Goal: Download file/media

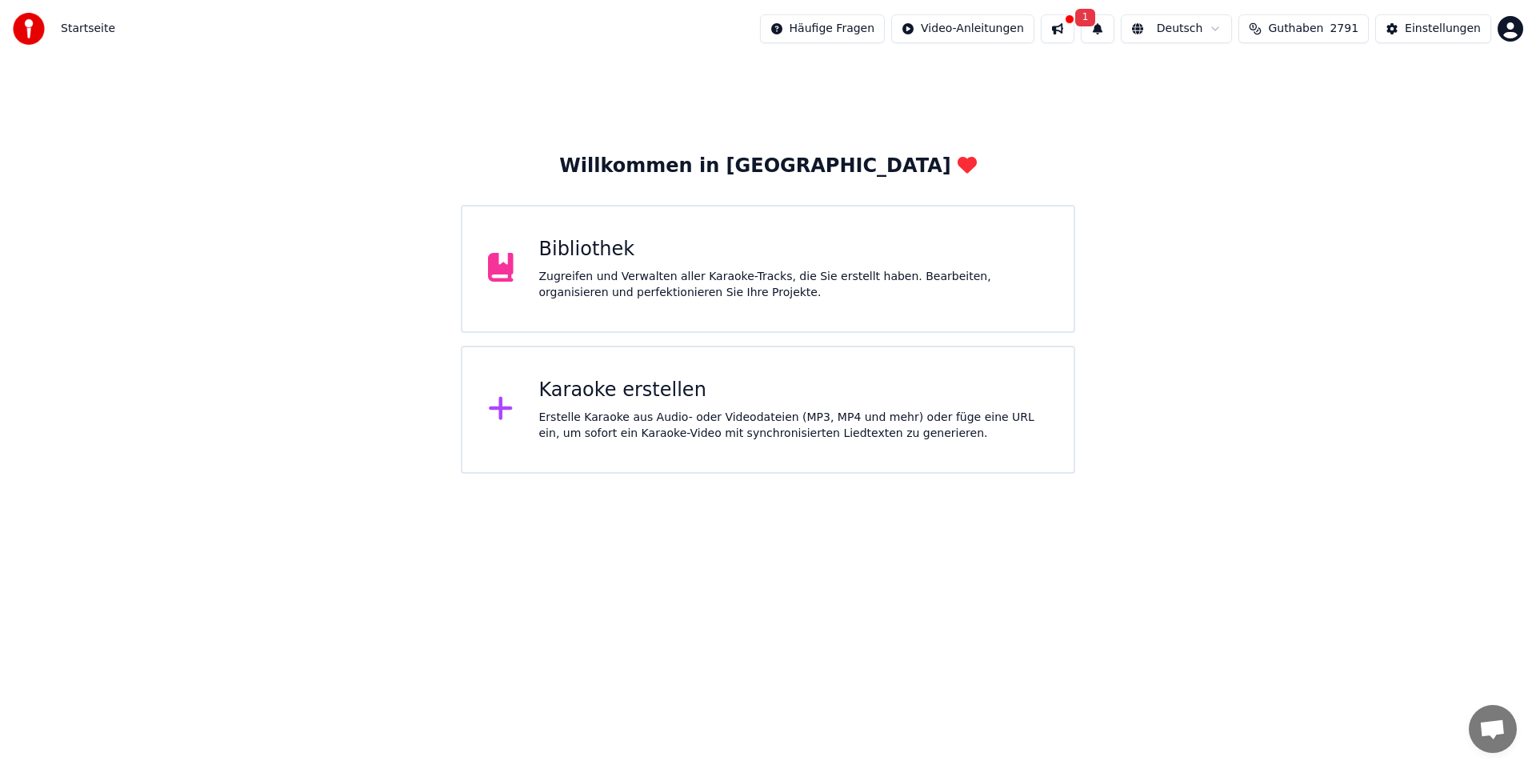
click at [708, 271] on div "Zugreifen und Verwalten aller Karaoke-Tracks, die Sie erstellt haben. Bearbeite…" at bounding box center [794, 285] width 510 height 32
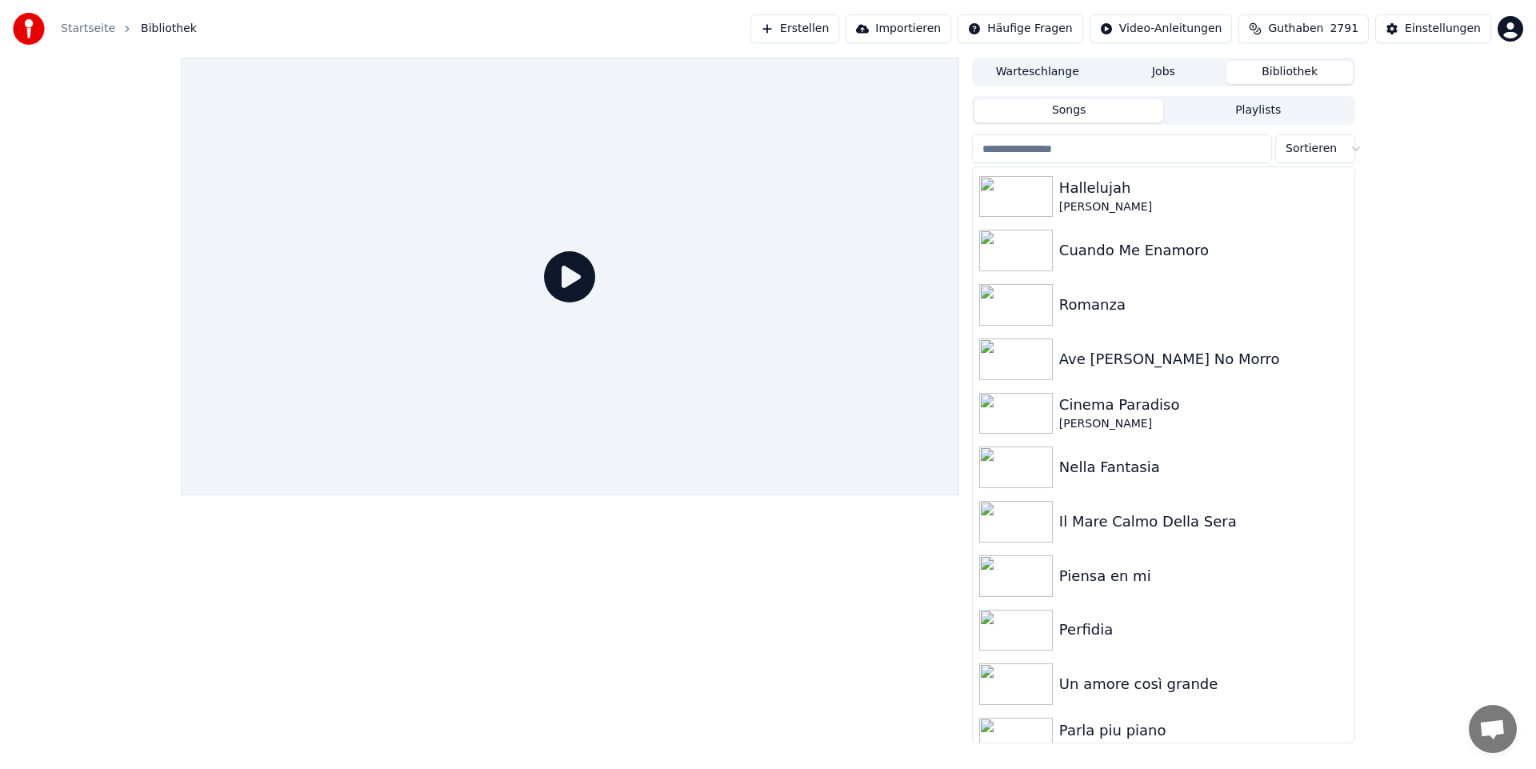
scroll to position [2805, 0]
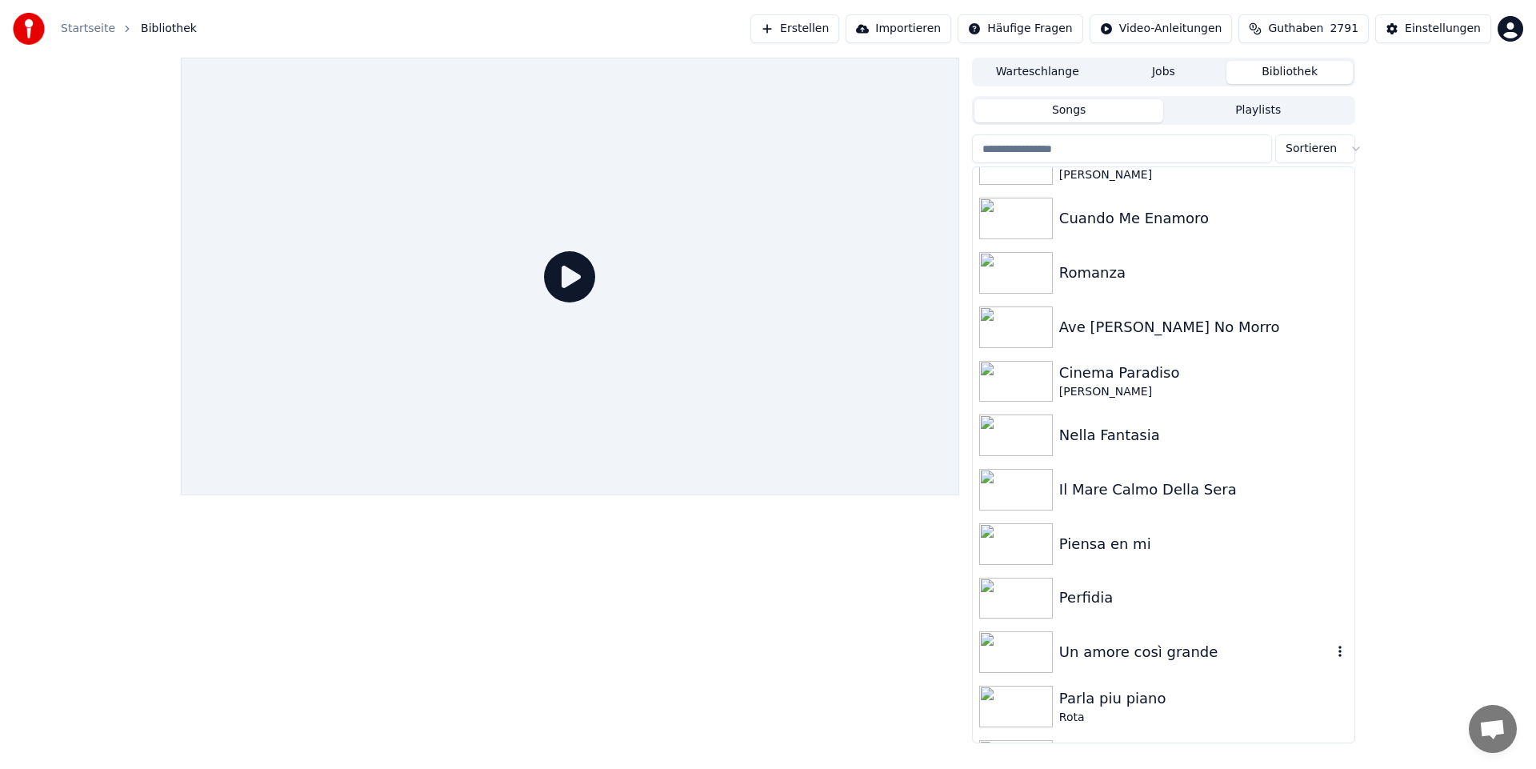
click at [1048, 651] on img at bounding box center [1017, 652] width 74 height 42
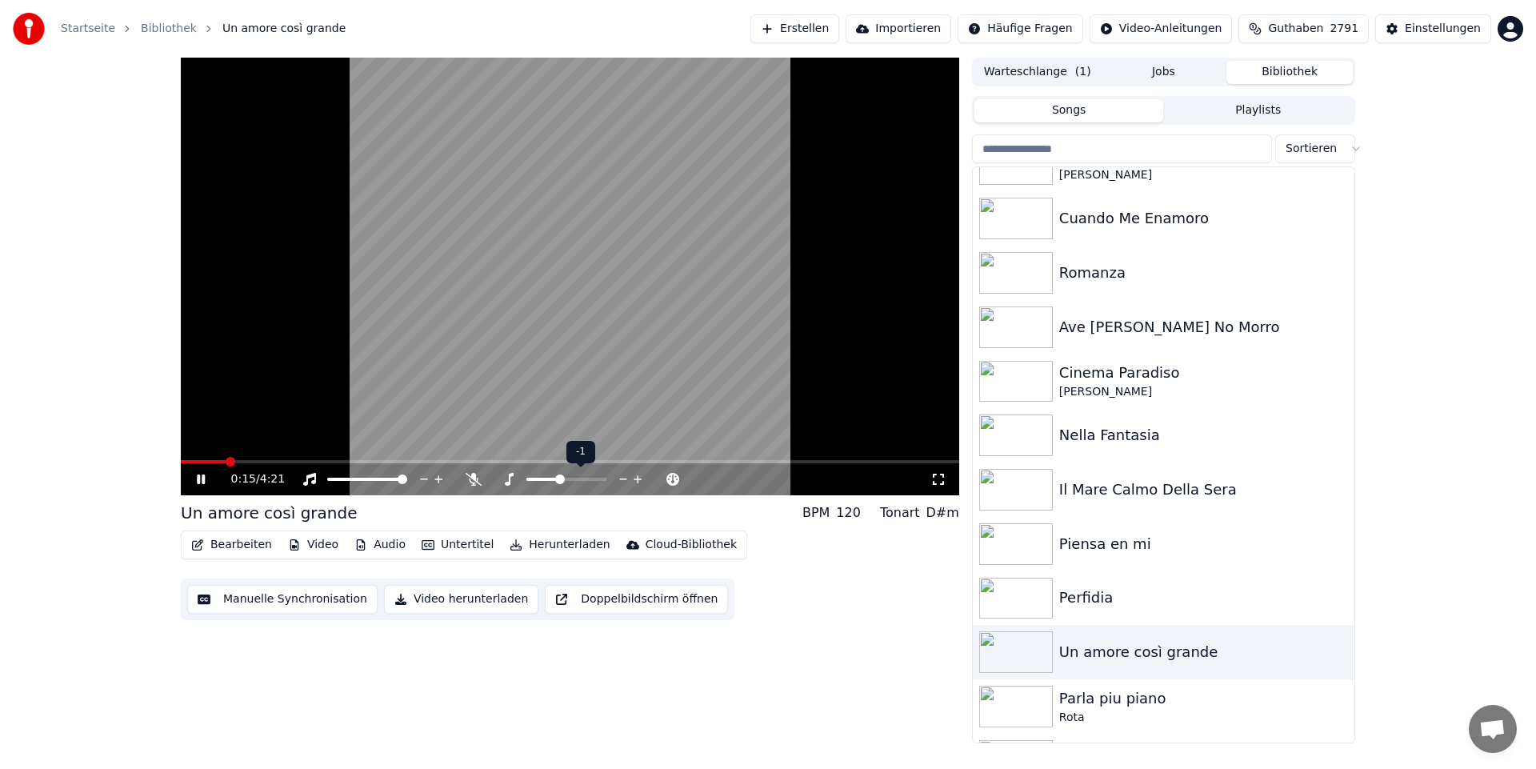
click at [560, 475] on span at bounding box center [560, 480] width 10 height 10
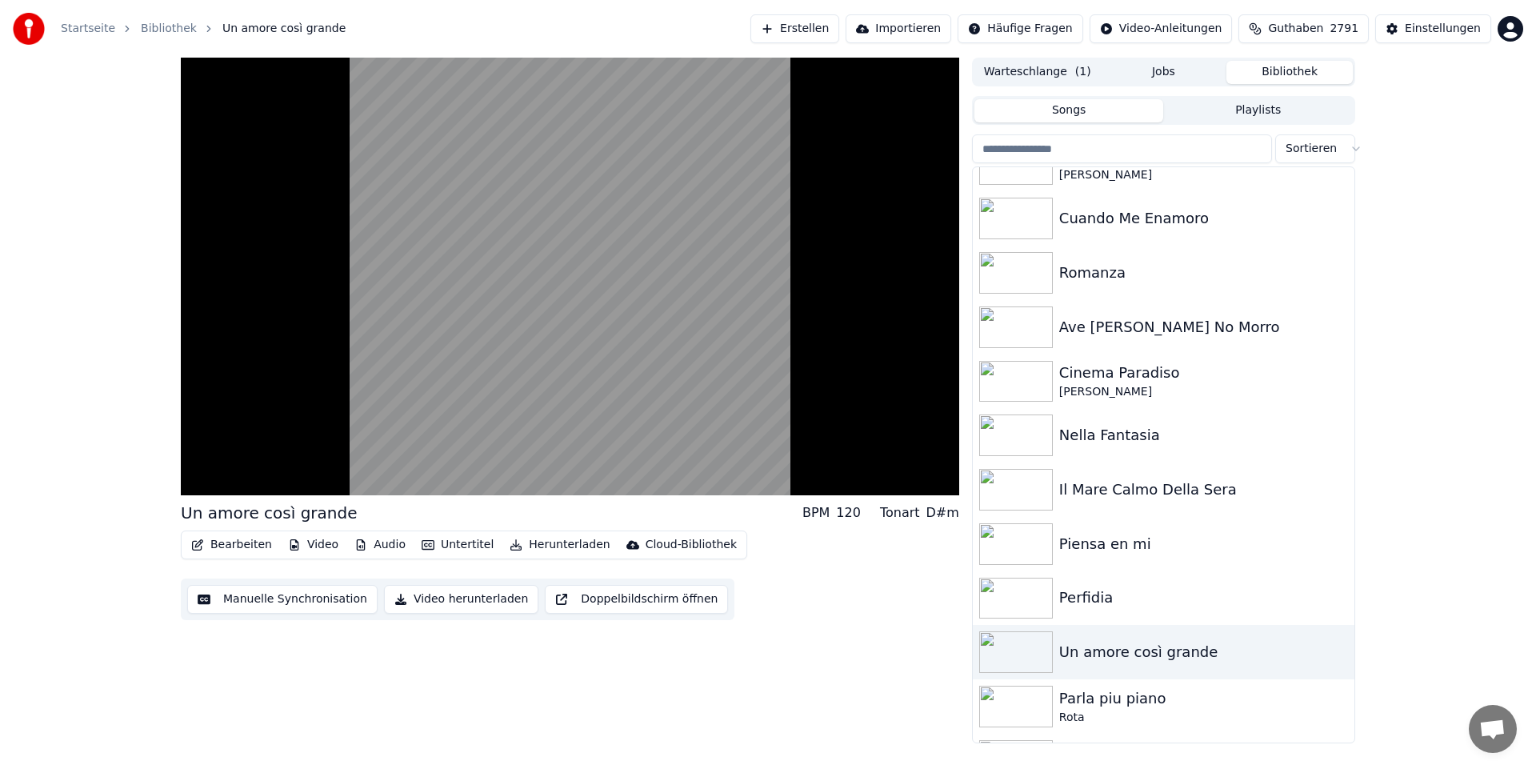
click at [535, 544] on button "Herunterladen" at bounding box center [559, 545] width 113 height 22
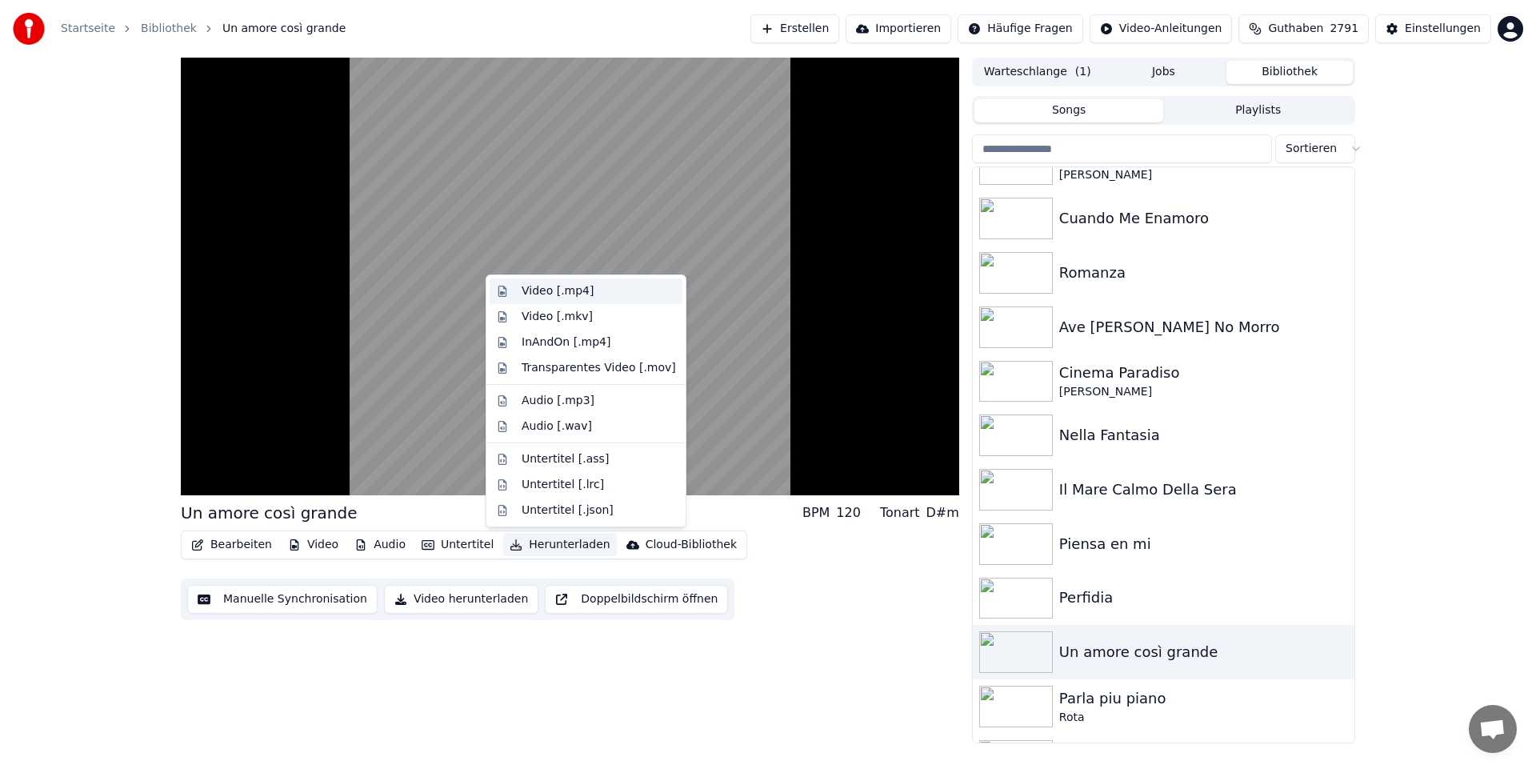
click at [576, 292] on div "Video [.mp4]" at bounding box center [558, 291] width 72 height 16
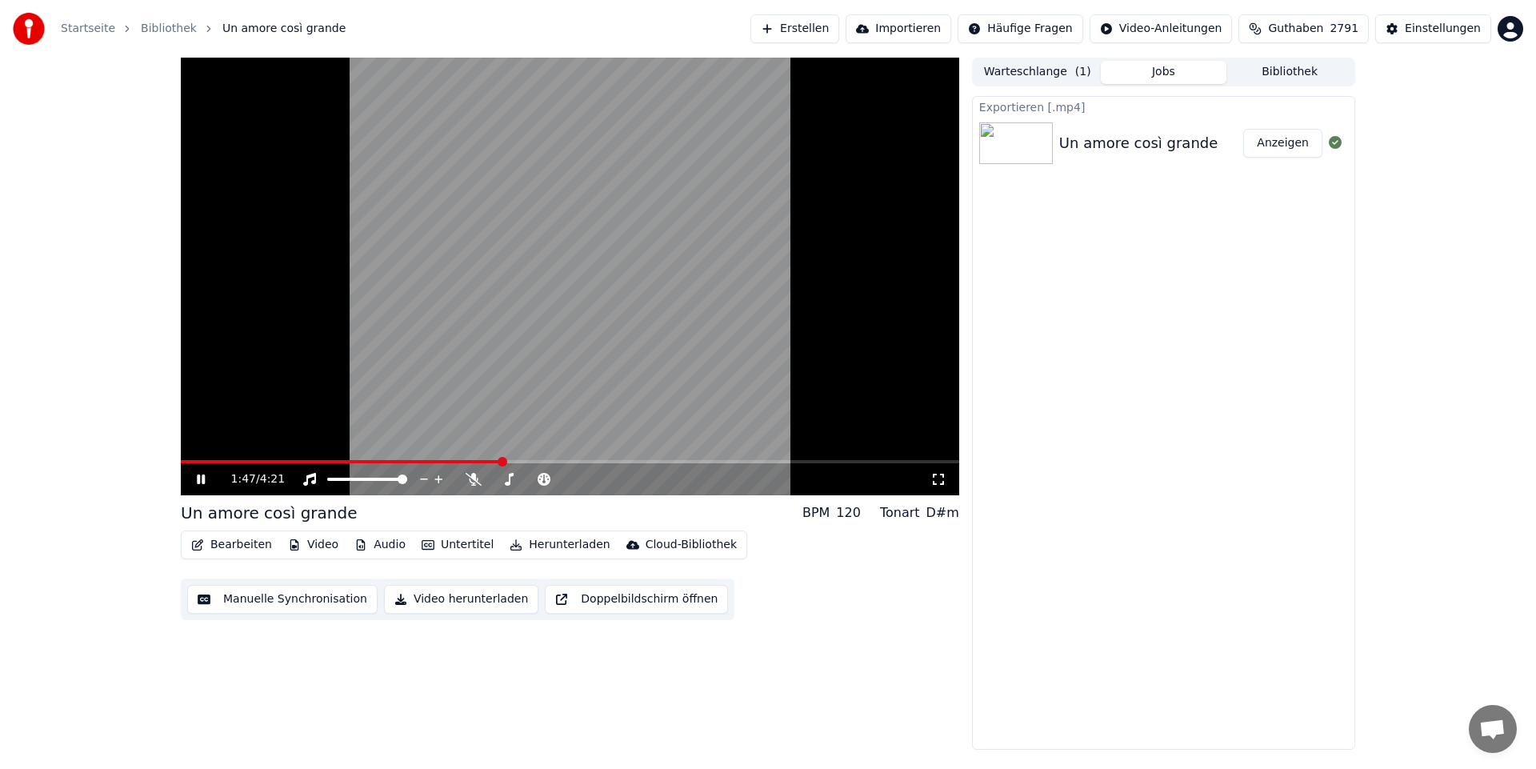
click at [202, 479] on icon at bounding box center [213, 479] width 38 height 13
click at [1273, 144] on button "Anzeigen" at bounding box center [1283, 143] width 79 height 29
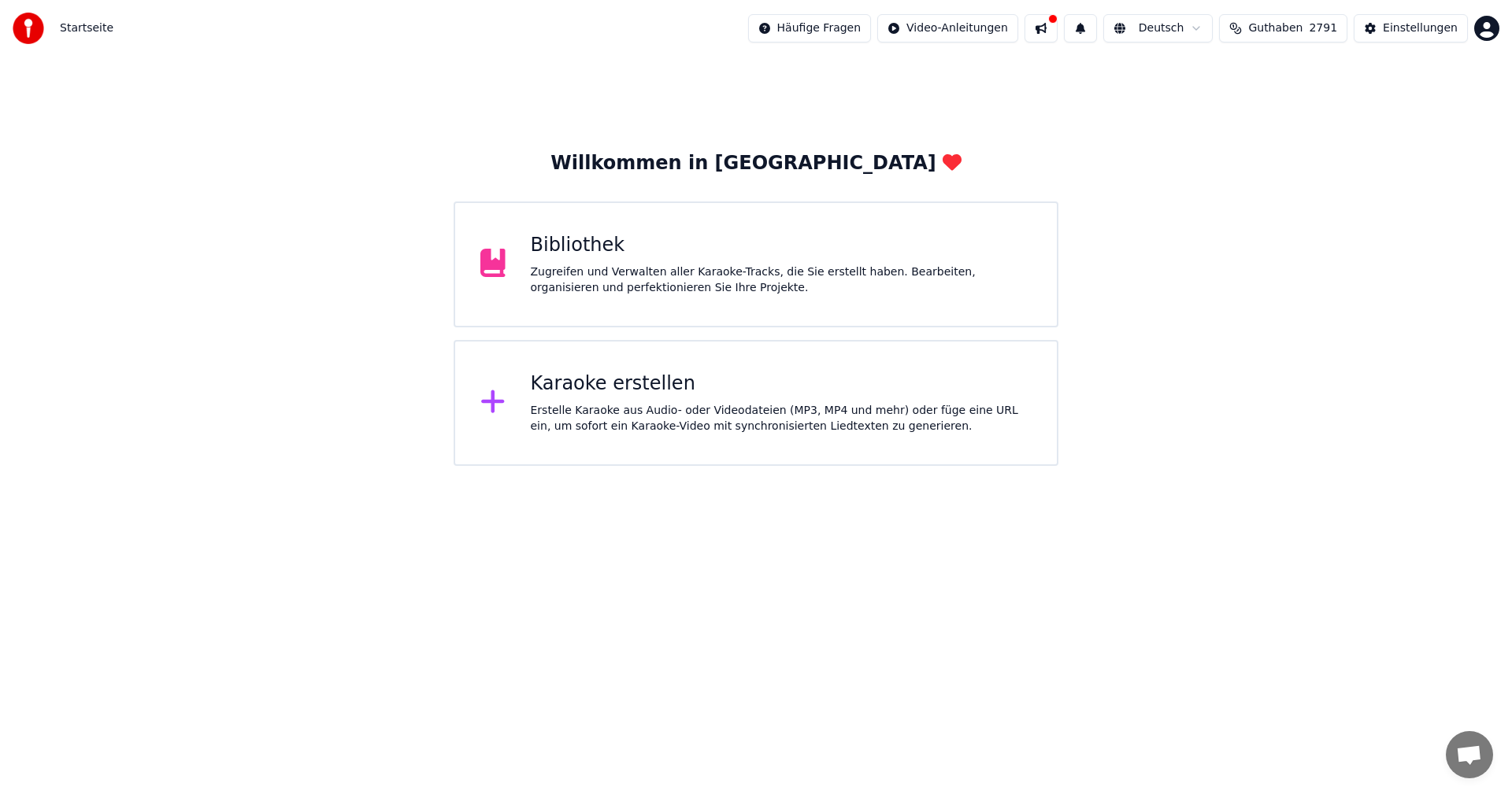
click at [821, 271] on div "Zugreifen und Verwalten aller Karaoke-Tracks, die Sie erstellt haben. Bearbeite…" at bounding box center [782, 280] width 502 height 31
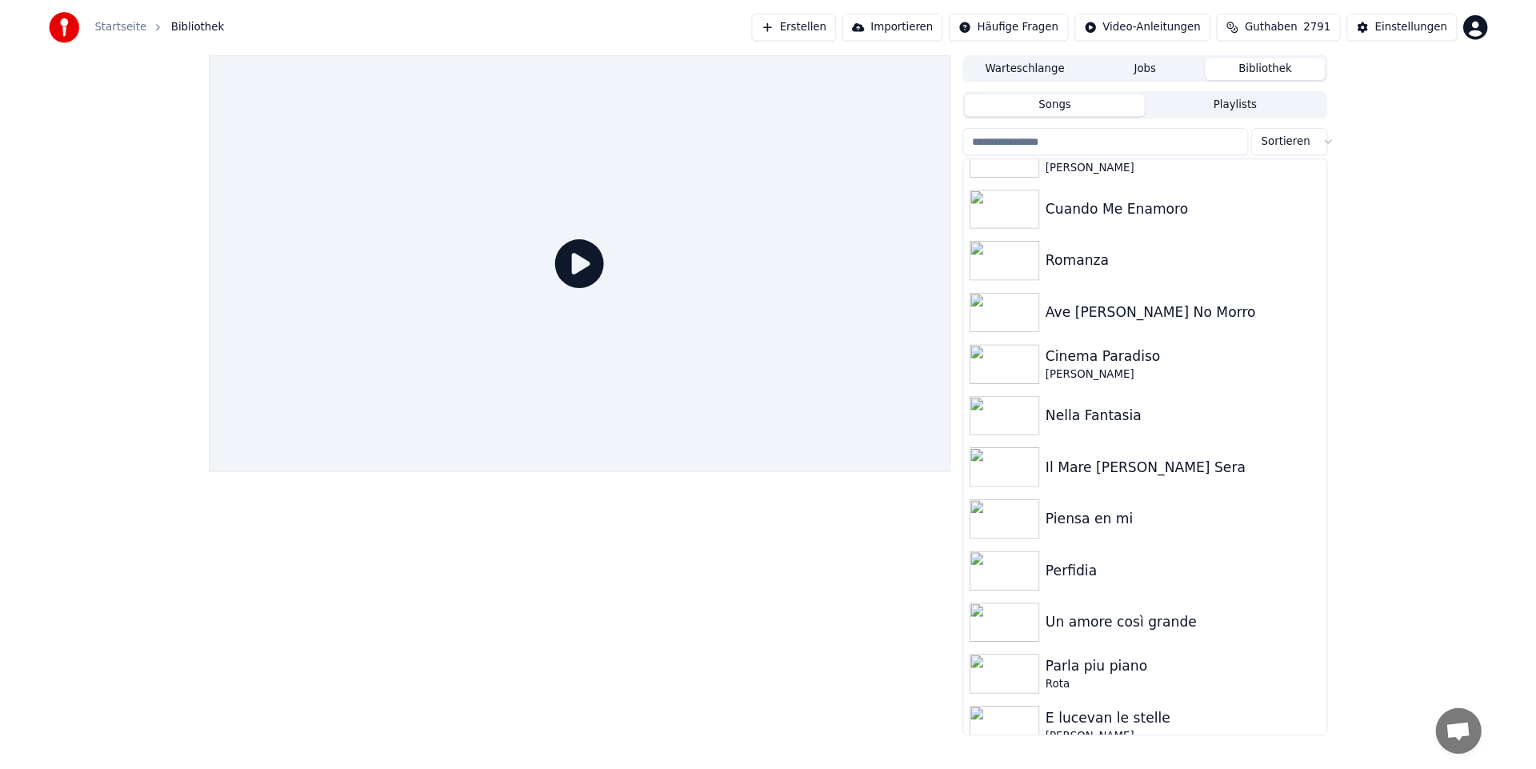
scroll to position [2805, 0]
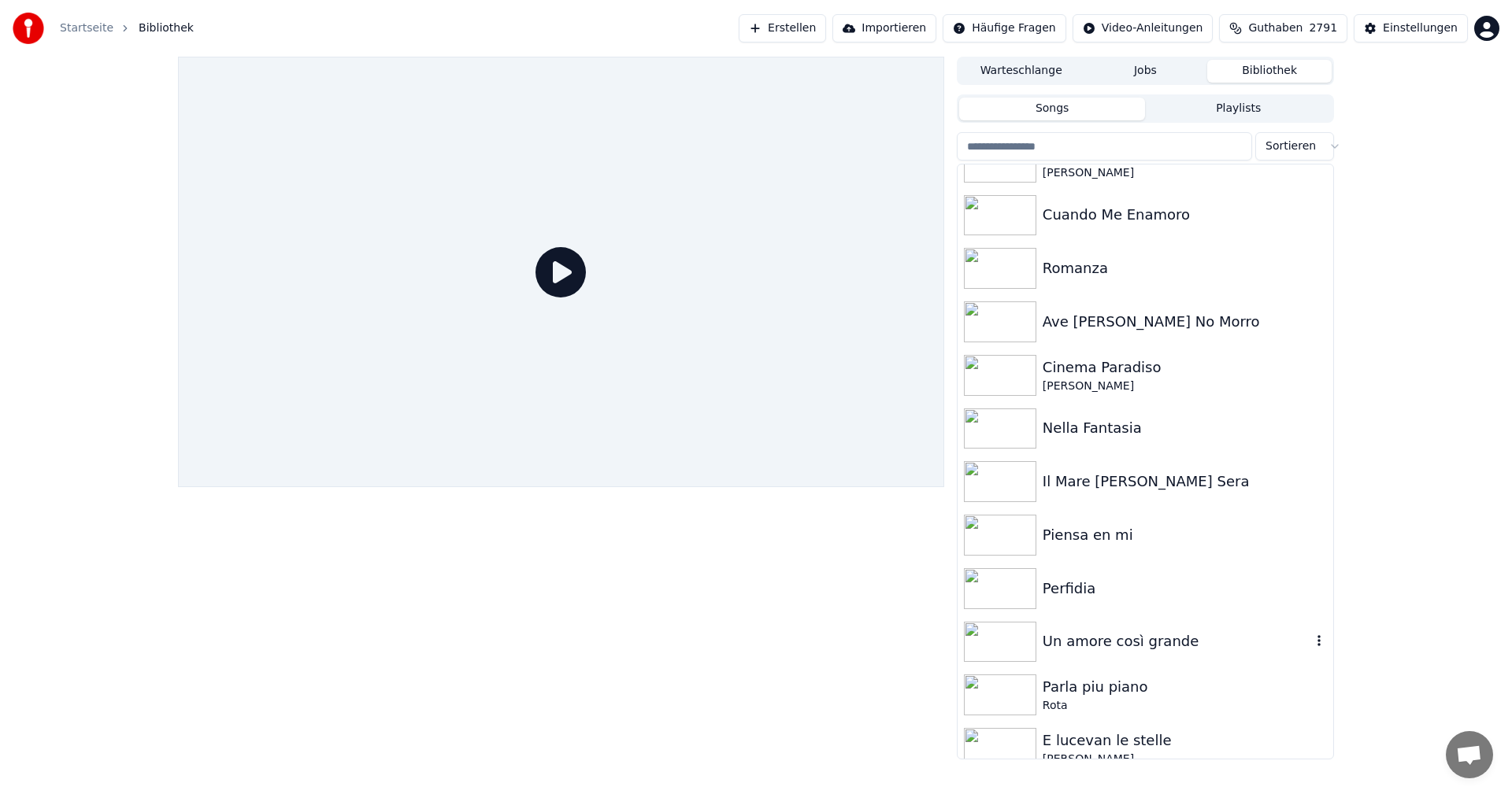
click at [1012, 637] on img at bounding box center [1001, 642] width 73 height 41
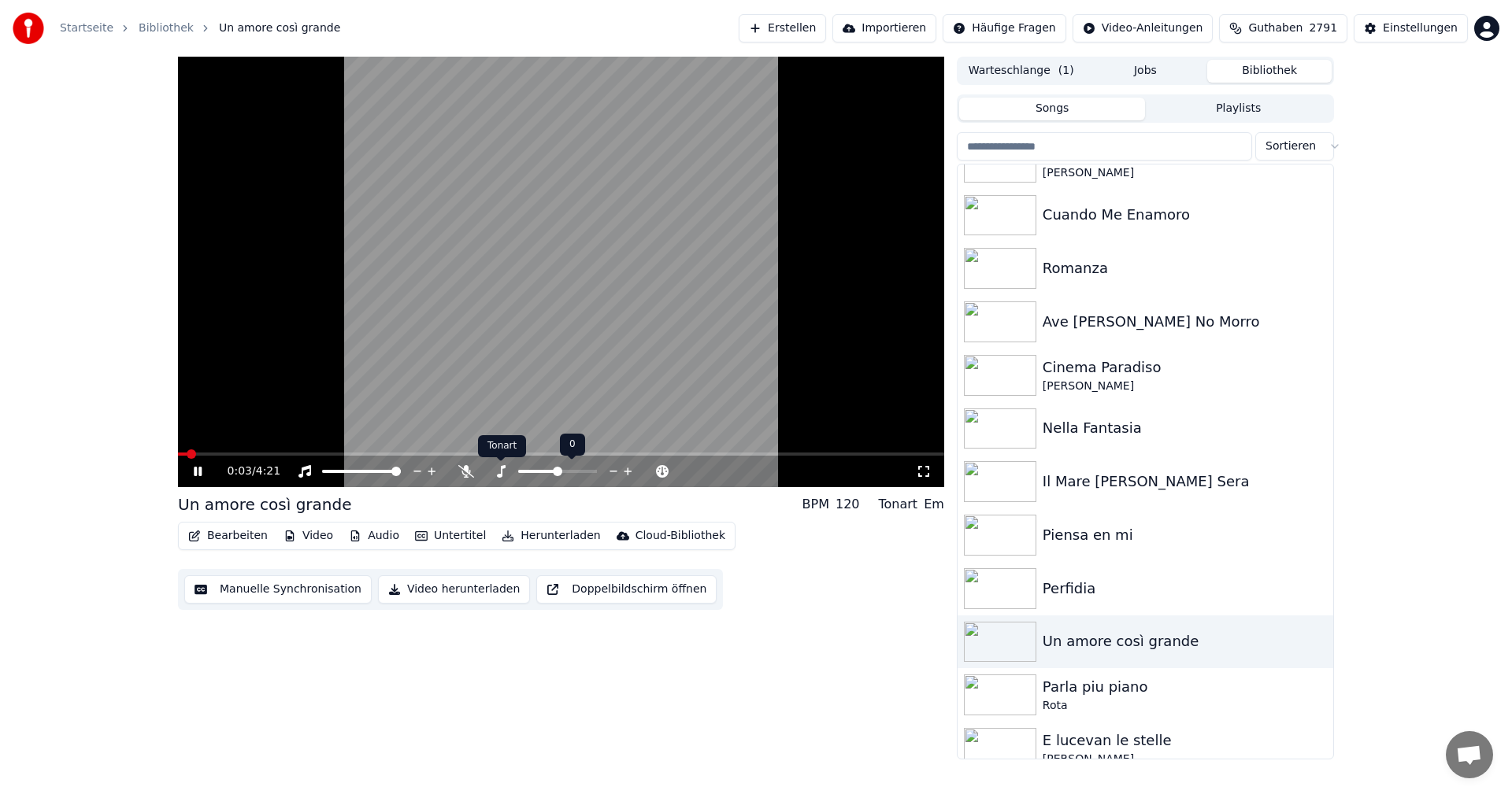
click at [504, 470] on icon at bounding box center [501, 471] width 16 height 13
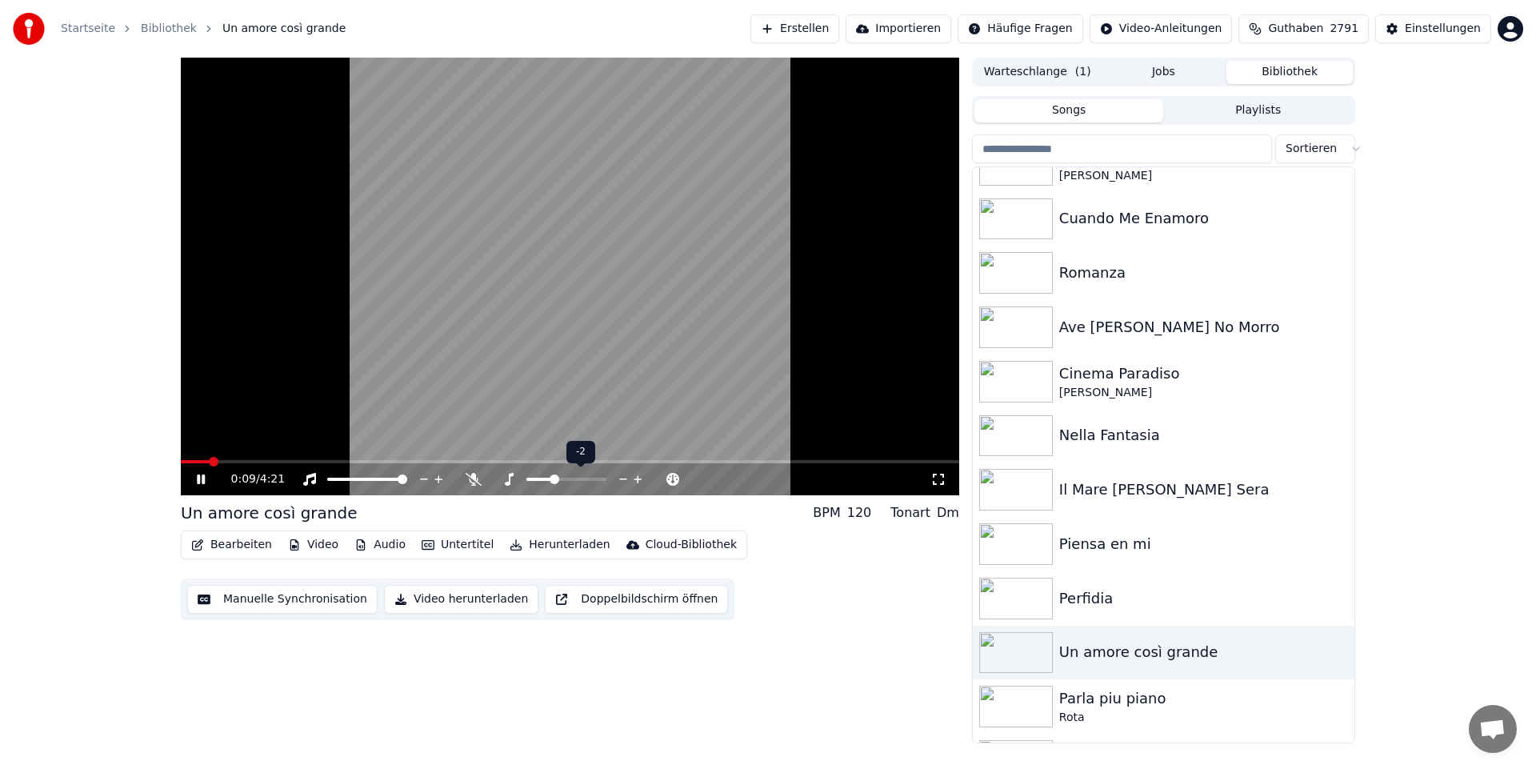
click at [555, 475] on span at bounding box center [555, 480] width 10 height 10
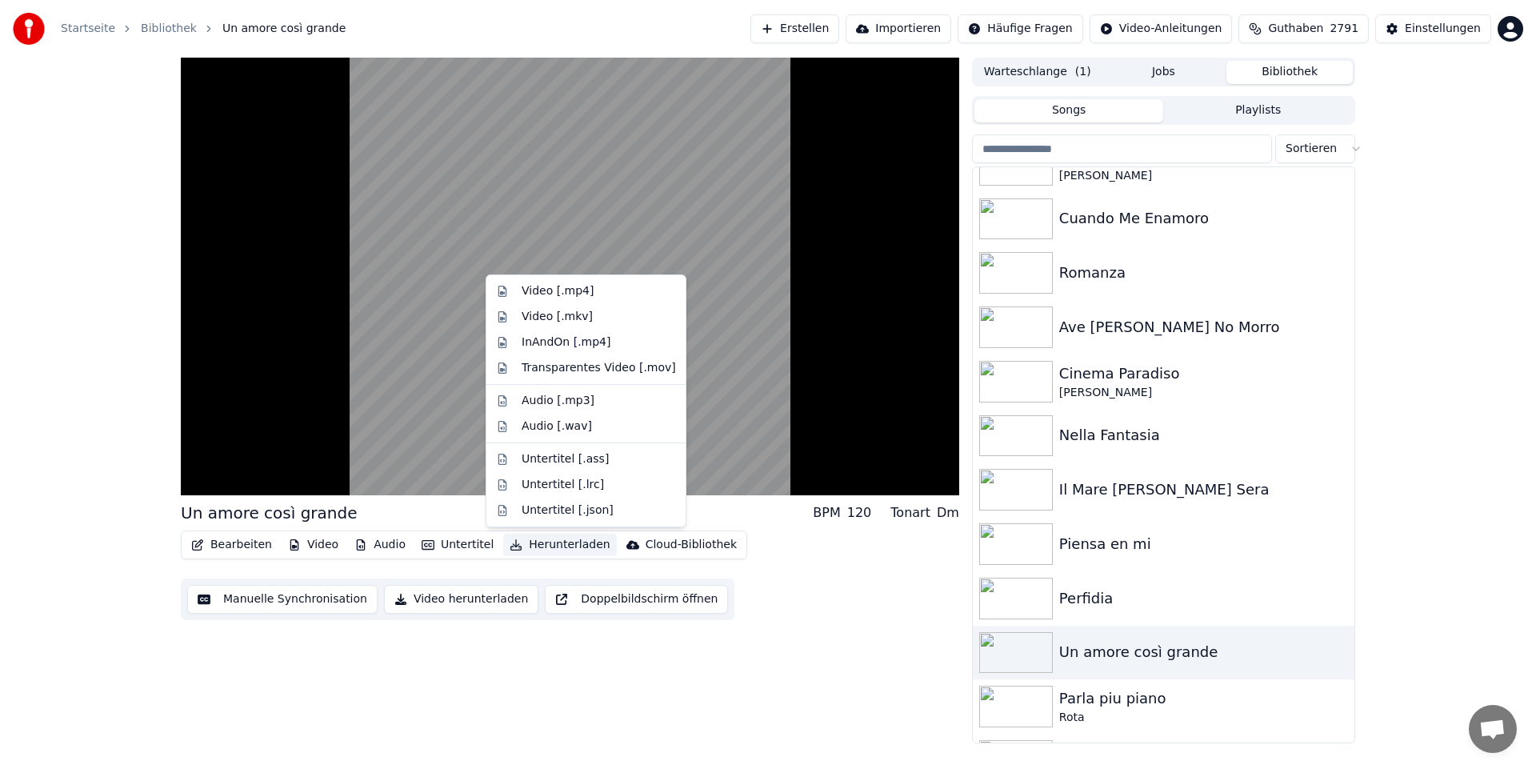
click at [543, 547] on button "Herunterladen" at bounding box center [559, 545] width 113 height 22
click at [564, 290] on div "Video [.mp4]" at bounding box center [558, 291] width 72 height 16
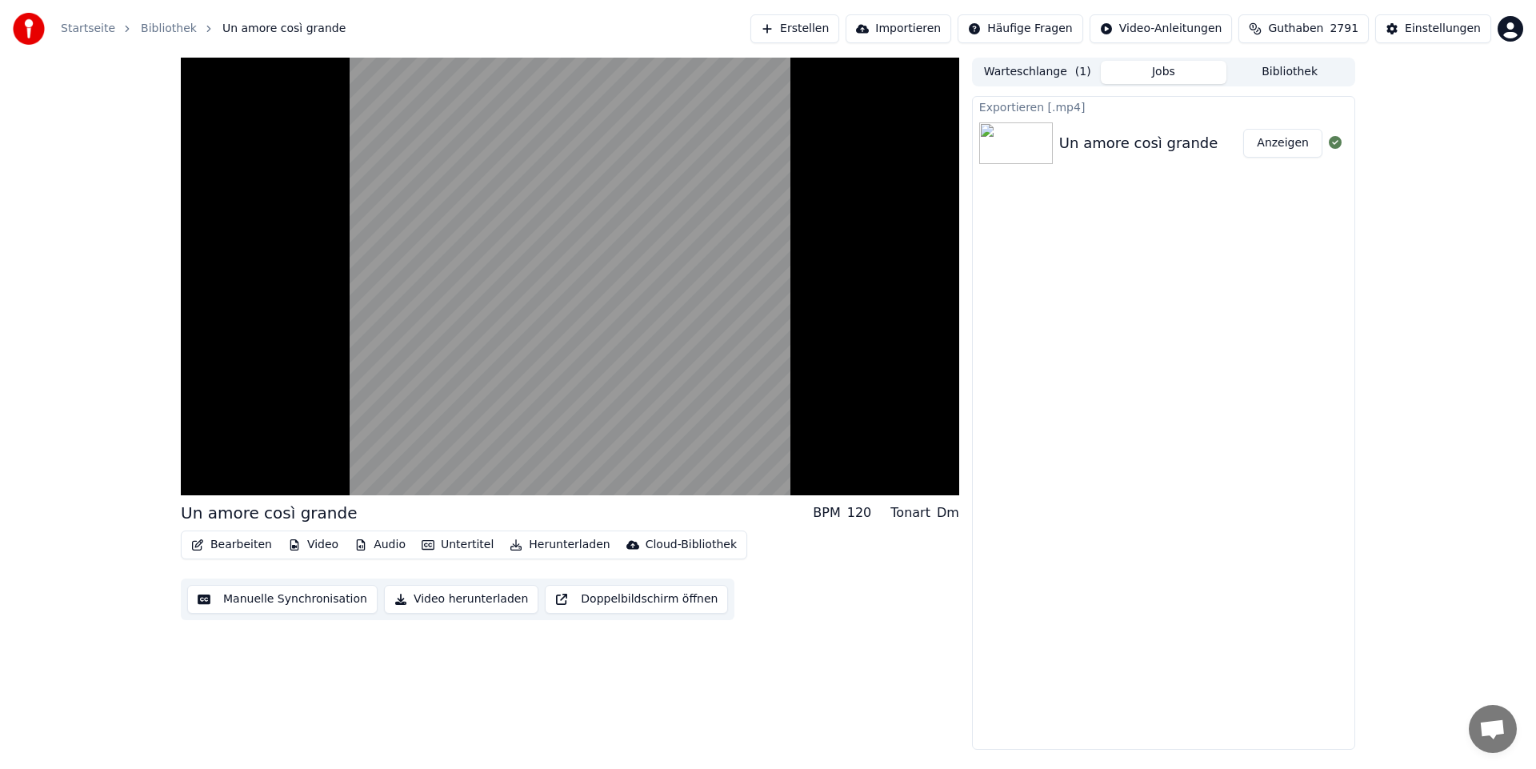
click at [1278, 143] on button "Anzeigen" at bounding box center [1283, 143] width 79 height 29
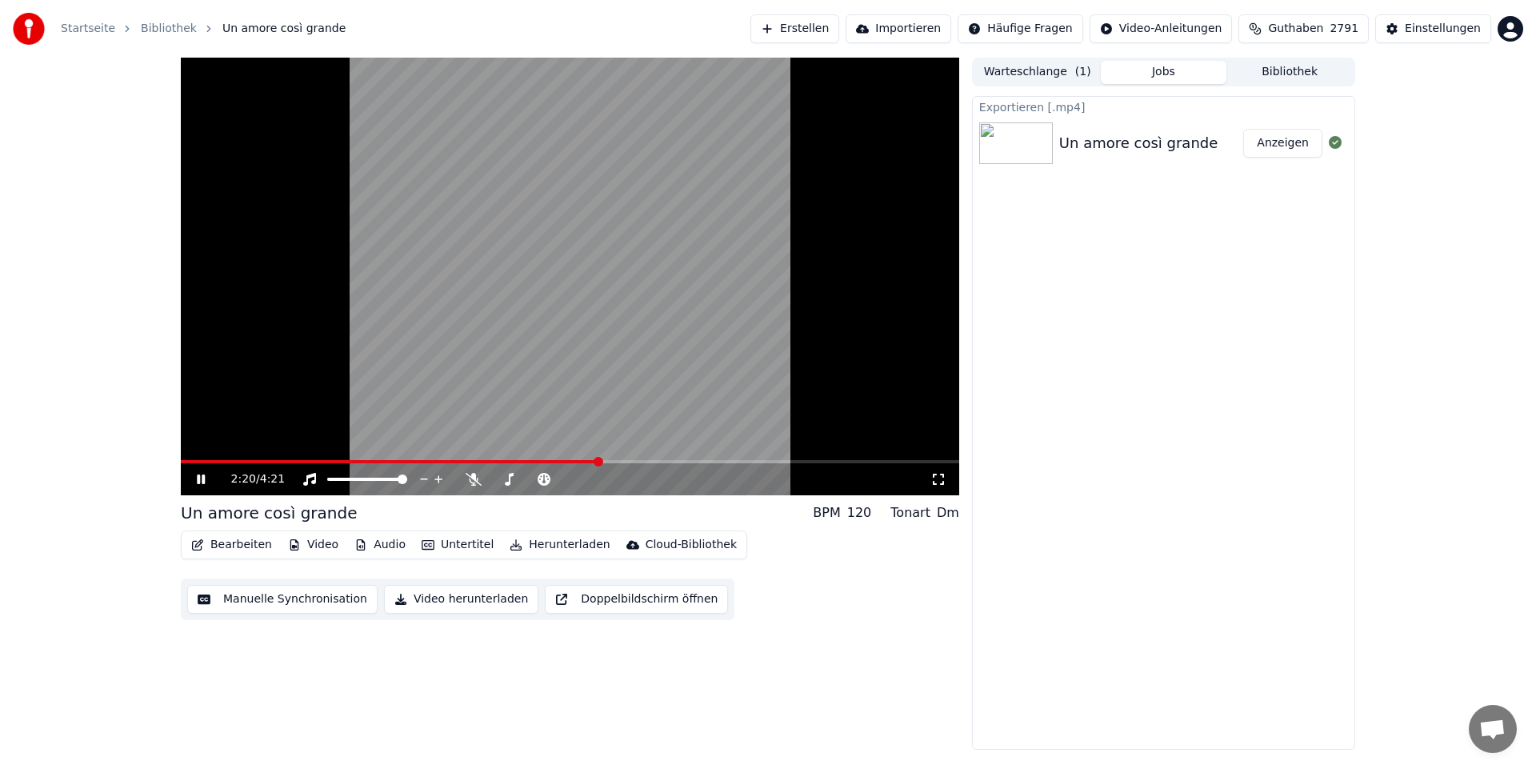
click at [202, 481] on icon at bounding box center [213, 479] width 38 height 13
